Goal: Information Seeking & Learning: Understand process/instructions

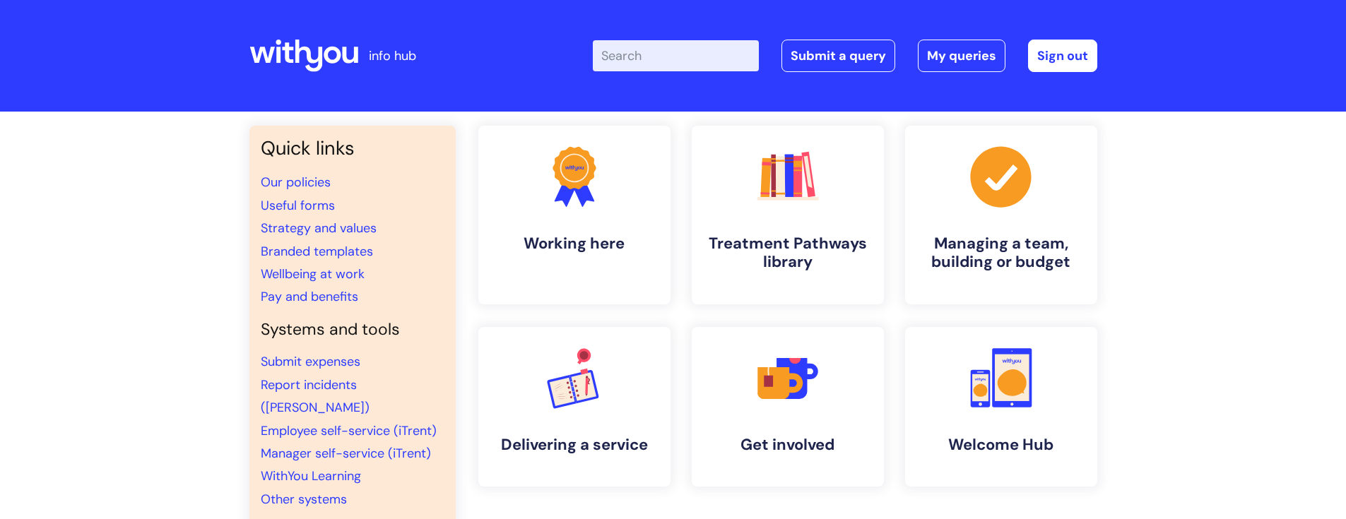
click at [638, 54] on input "Enter your search term here..." at bounding box center [676, 55] width 166 height 31
type input "wi fi"
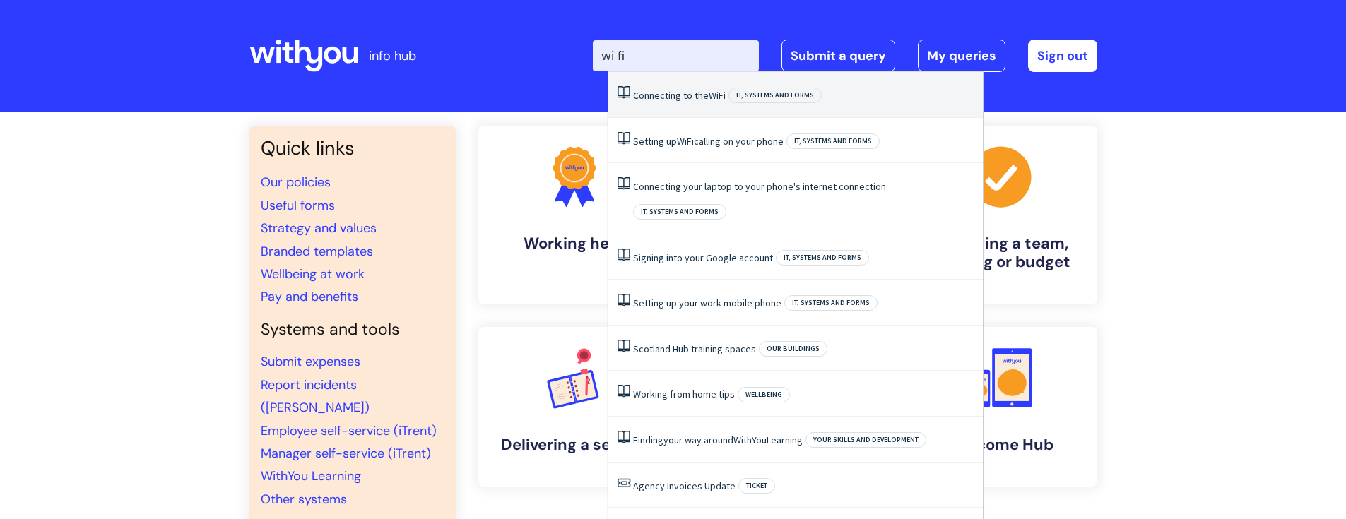
click at [672, 93] on link "Connecting to the WiFi" at bounding box center [679, 95] width 93 height 13
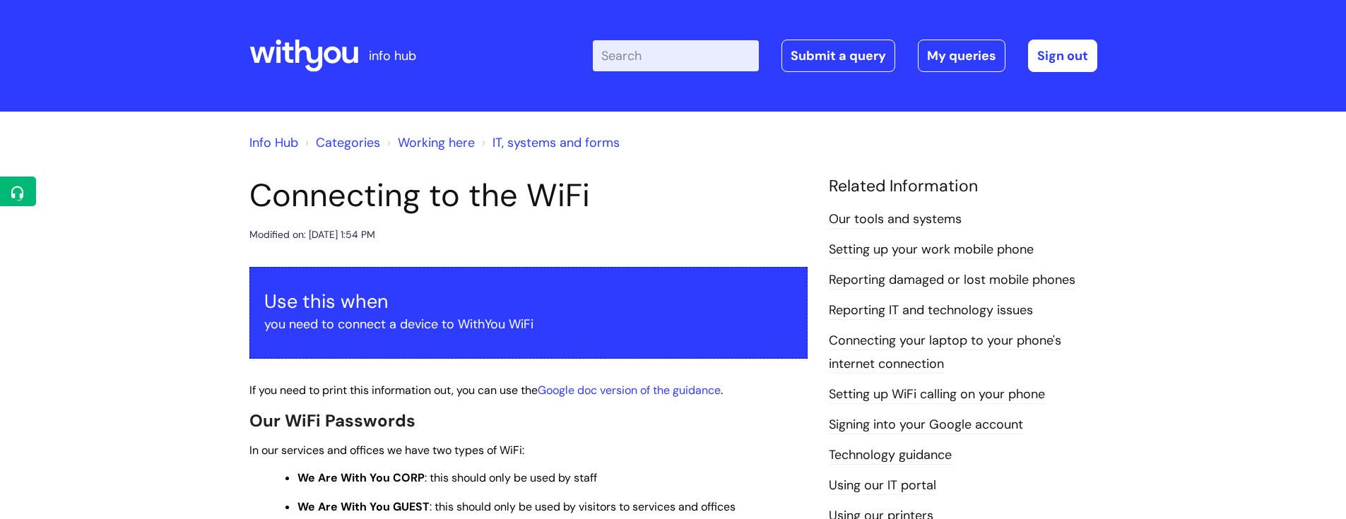
scroll to position [150, 0]
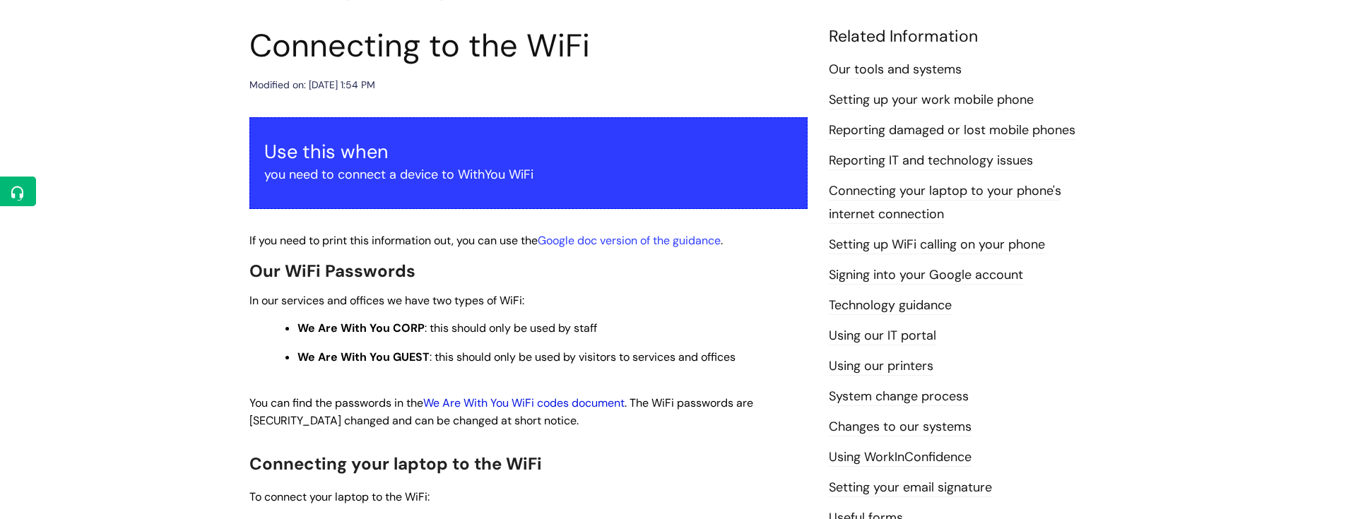
click at [576, 403] on link "We Are With You WiFi codes document" at bounding box center [523, 403] width 201 height 15
